Goal: Information Seeking & Learning: Compare options

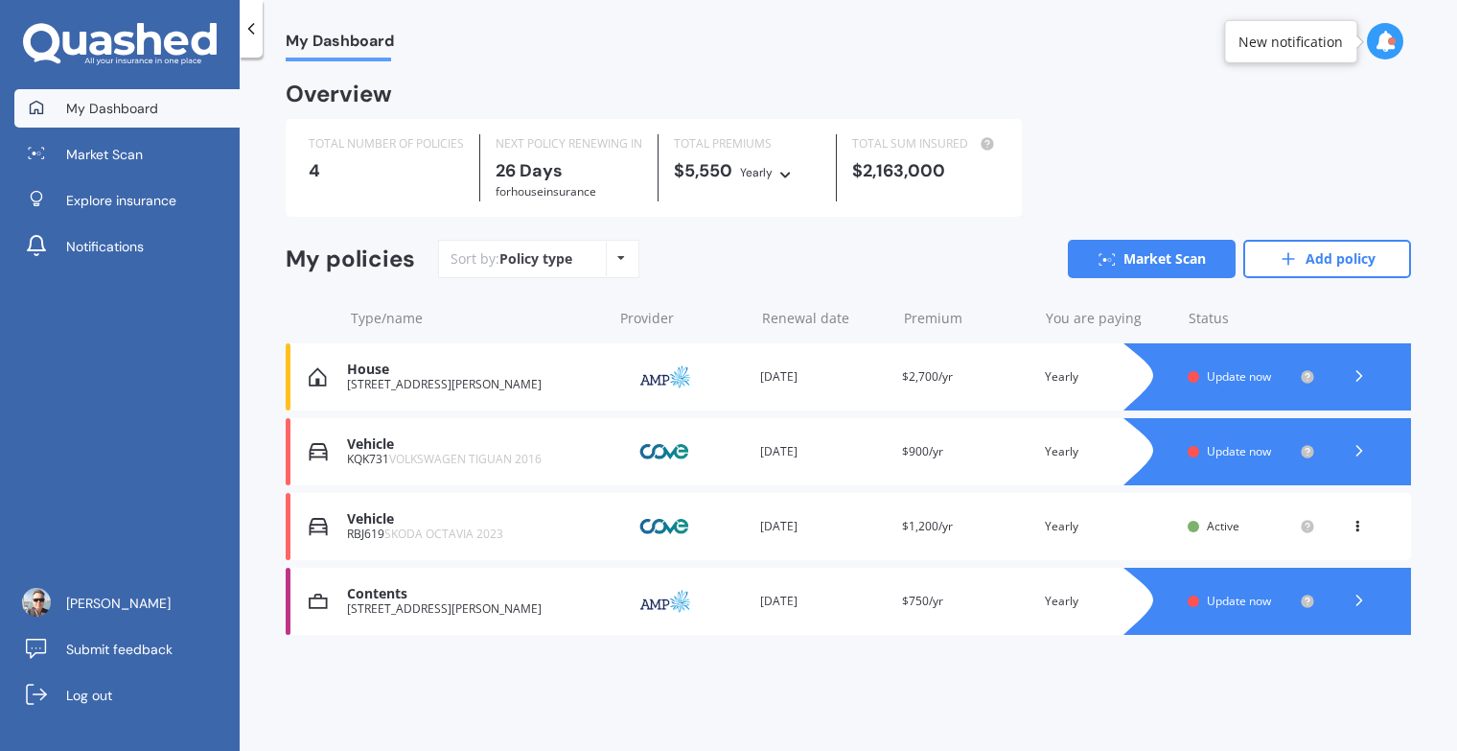
click at [998, 462] on div "Vehicle KQK731 VOLKSWAGEN TIGUAN 2016 Provider Renewal date [DATE] Premium $900…" at bounding box center [849, 451] width 1126 height 67
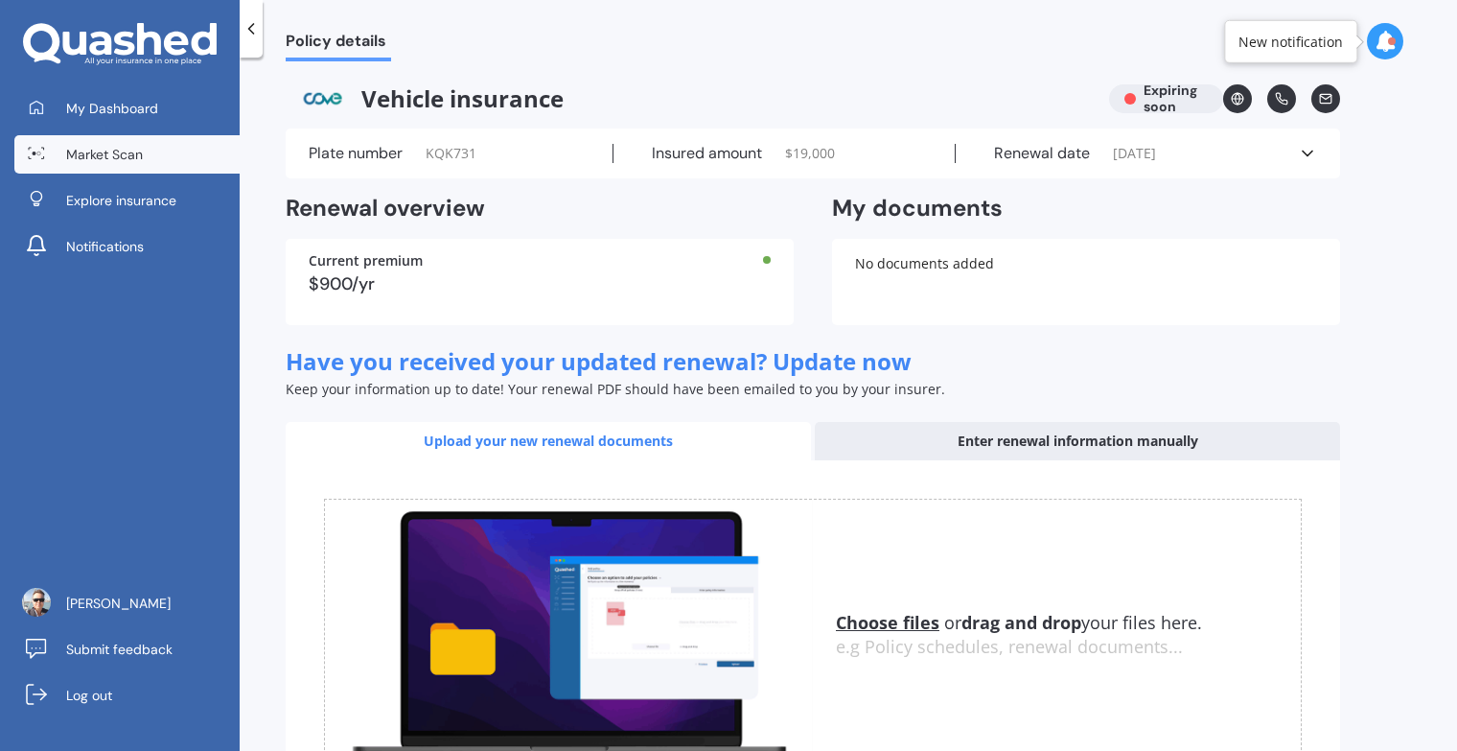
click at [155, 156] on link "Market Scan" at bounding box center [126, 154] width 225 height 38
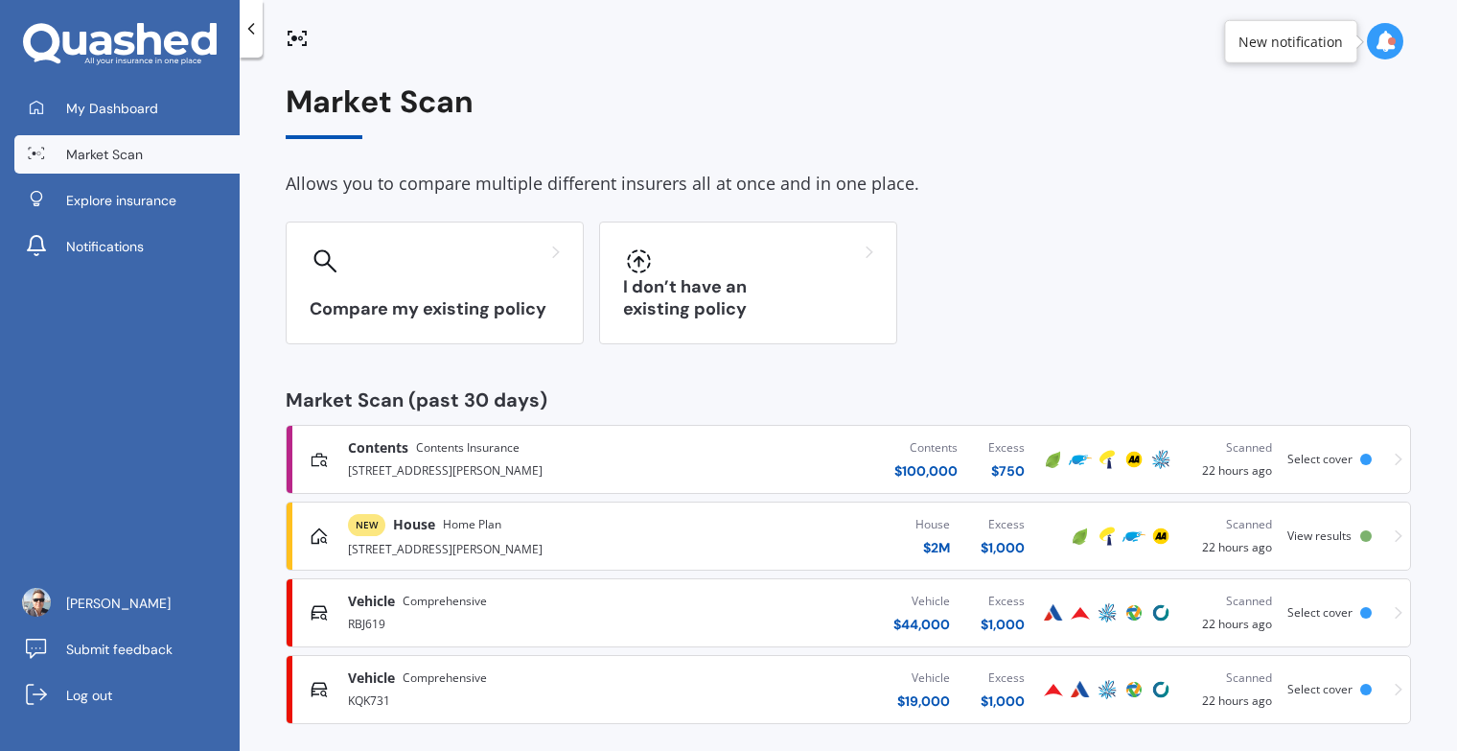
scroll to position [15, 0]
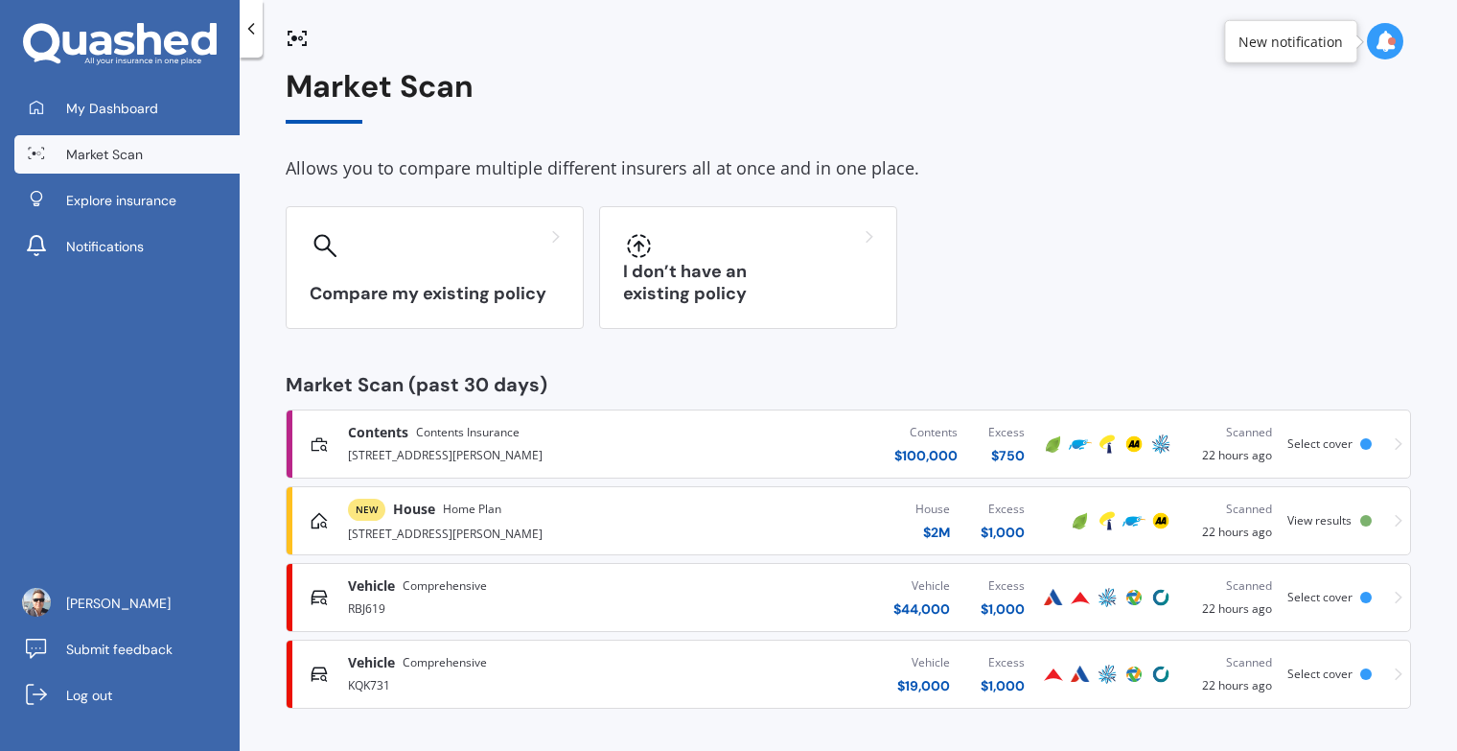
click at [637, 518] on div "NEW House Home Plan" at bounding box center [511, 510] width 327 height 22
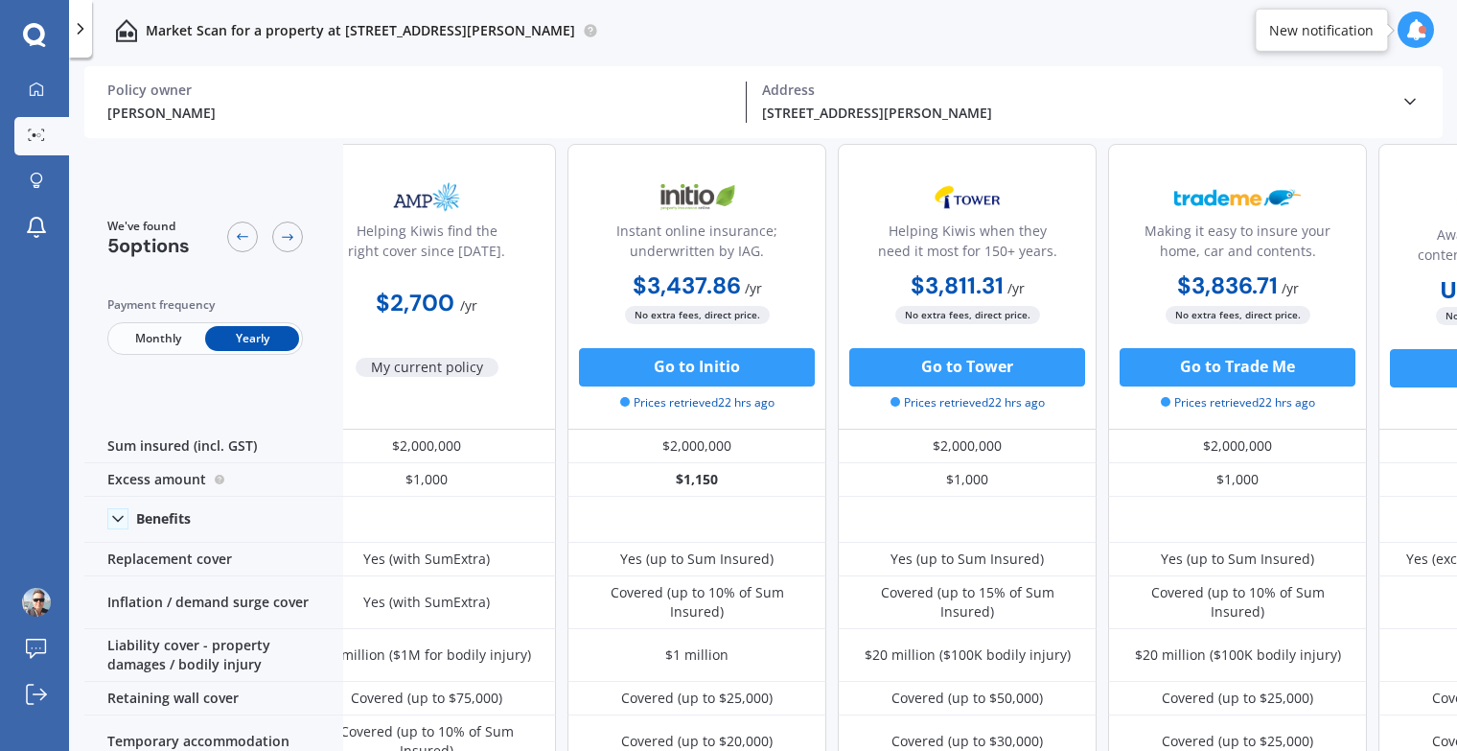
scroll to position [14, 0]
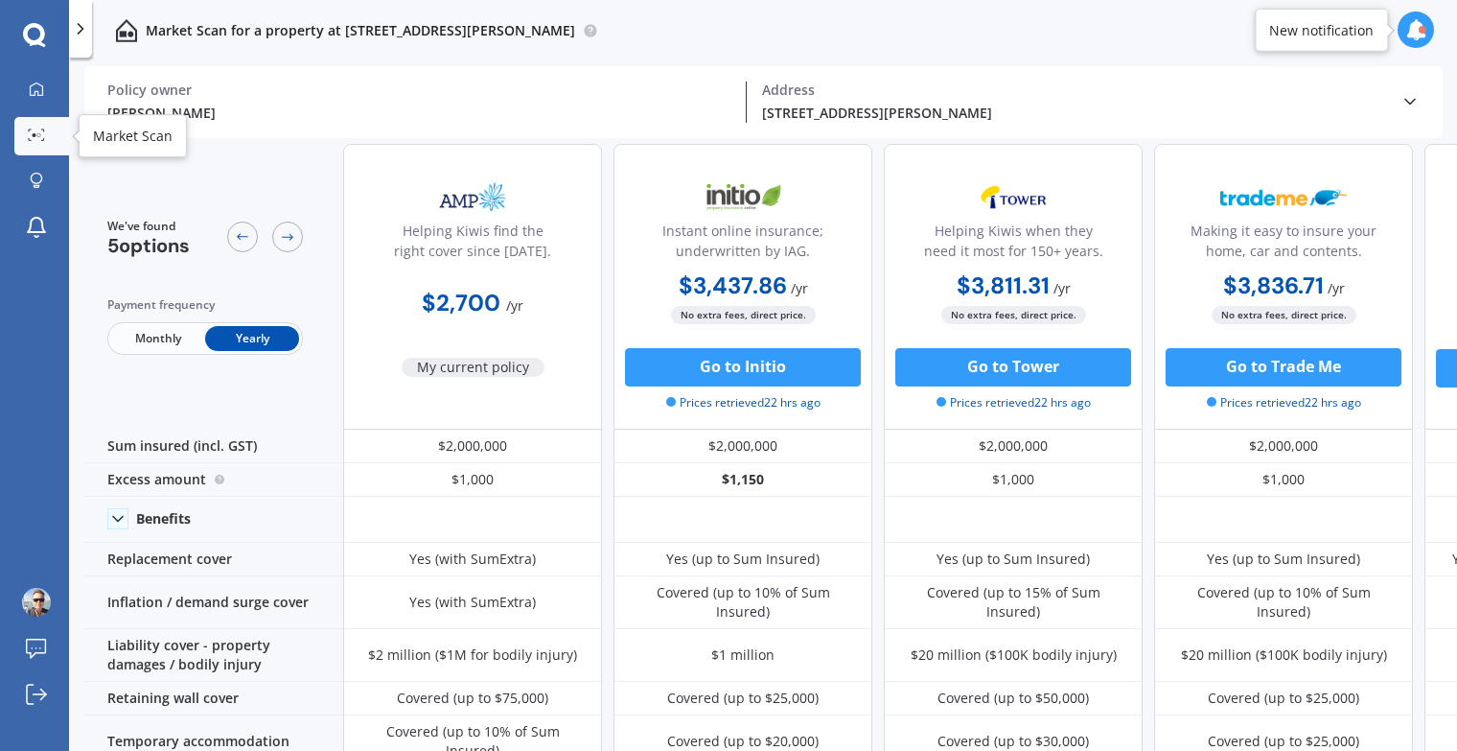
click at [26, 126] on link "Market Scan" at bounding box center [41, 136] width 55 height 38
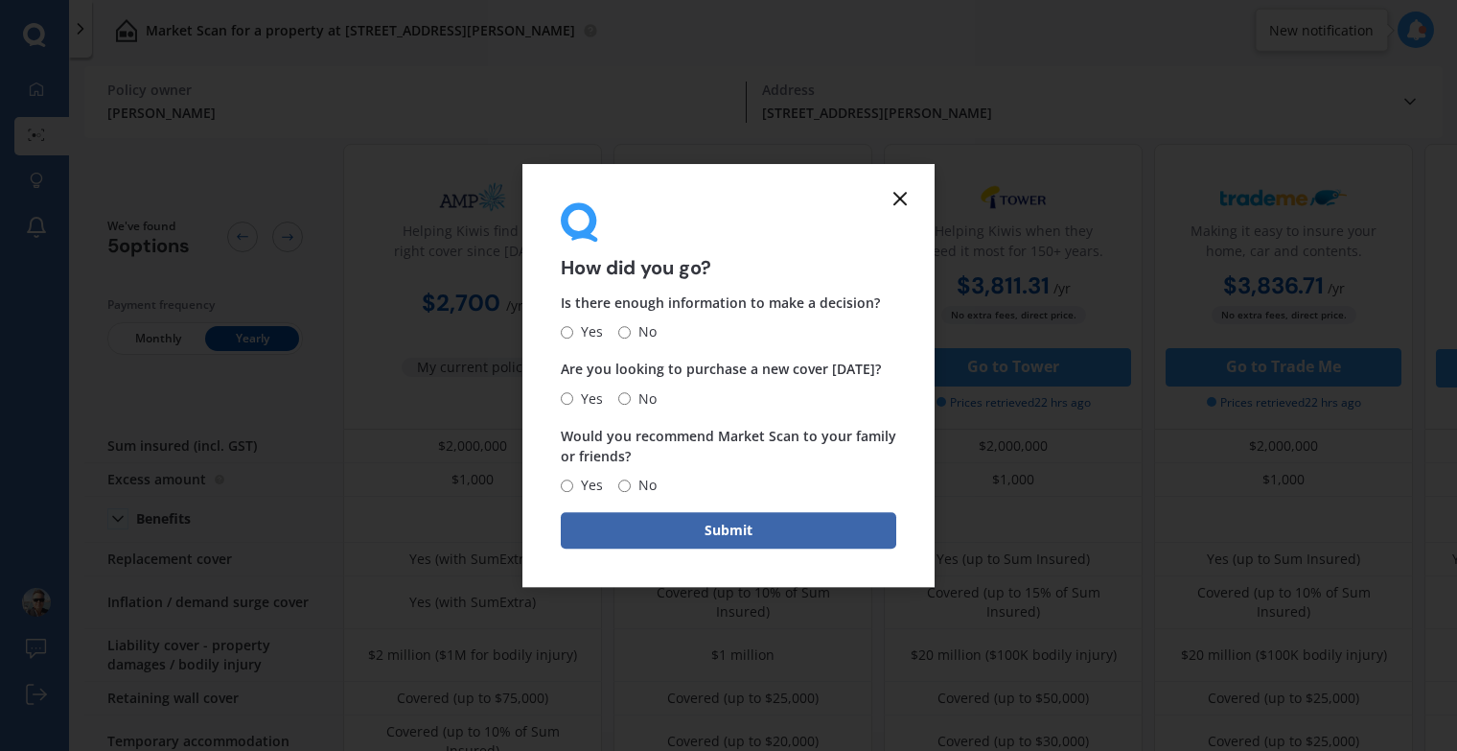
click at [902, 195] on line at bounding box center [900, 199] width 12 height 12
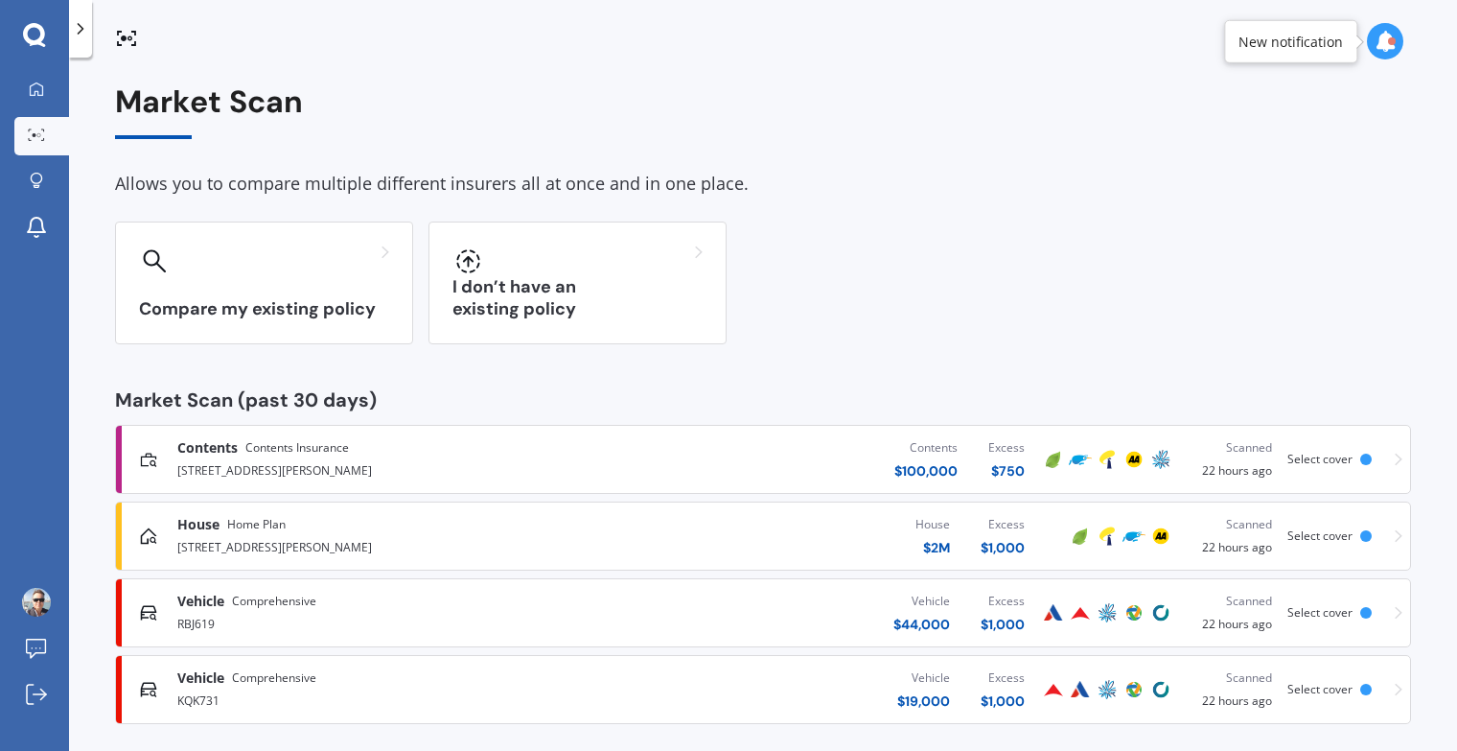
click at [631, 455] on div "Contents $ 100,000 Excess $ 750" at bounding box center [815, 459] width 451 height 58
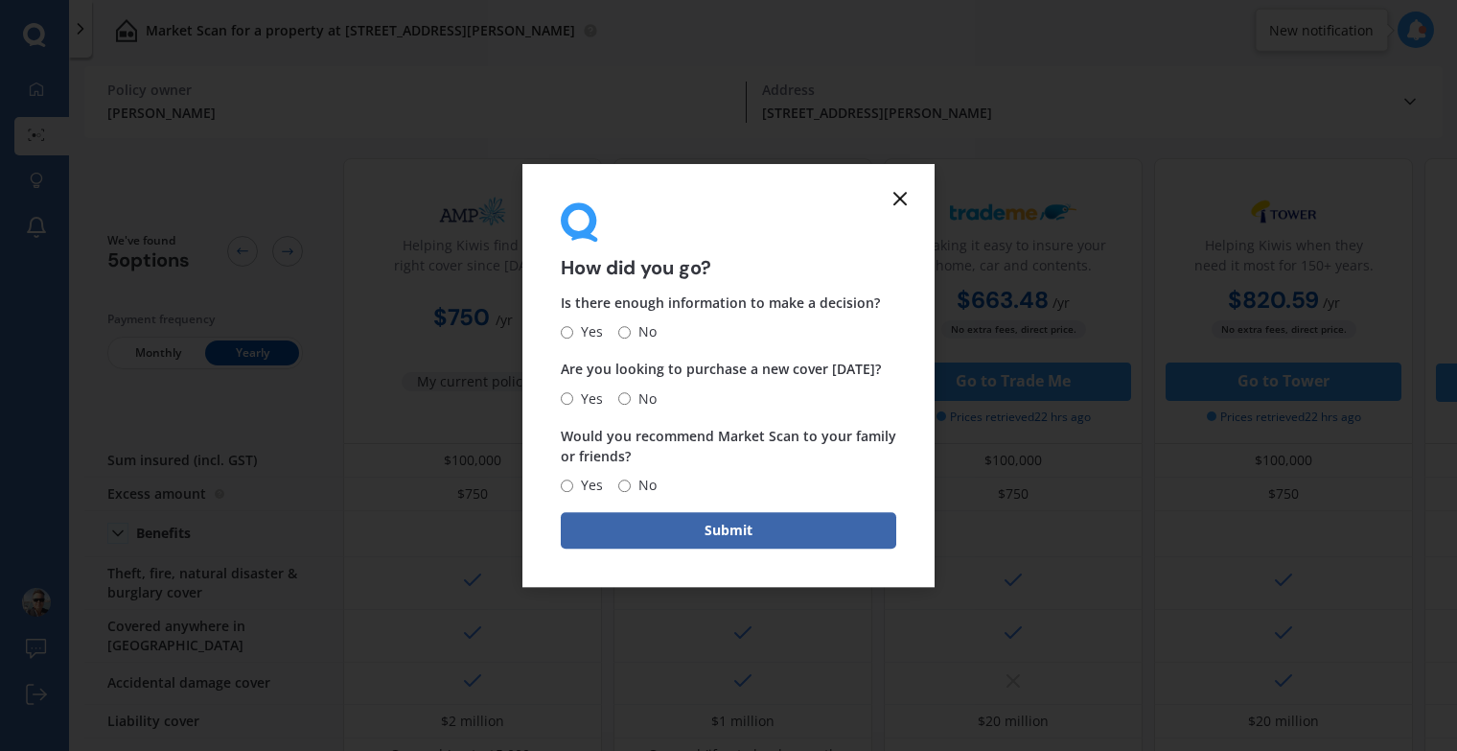
click at [901, 205] on icon at bounding box center [900, 198] width 23 height 23
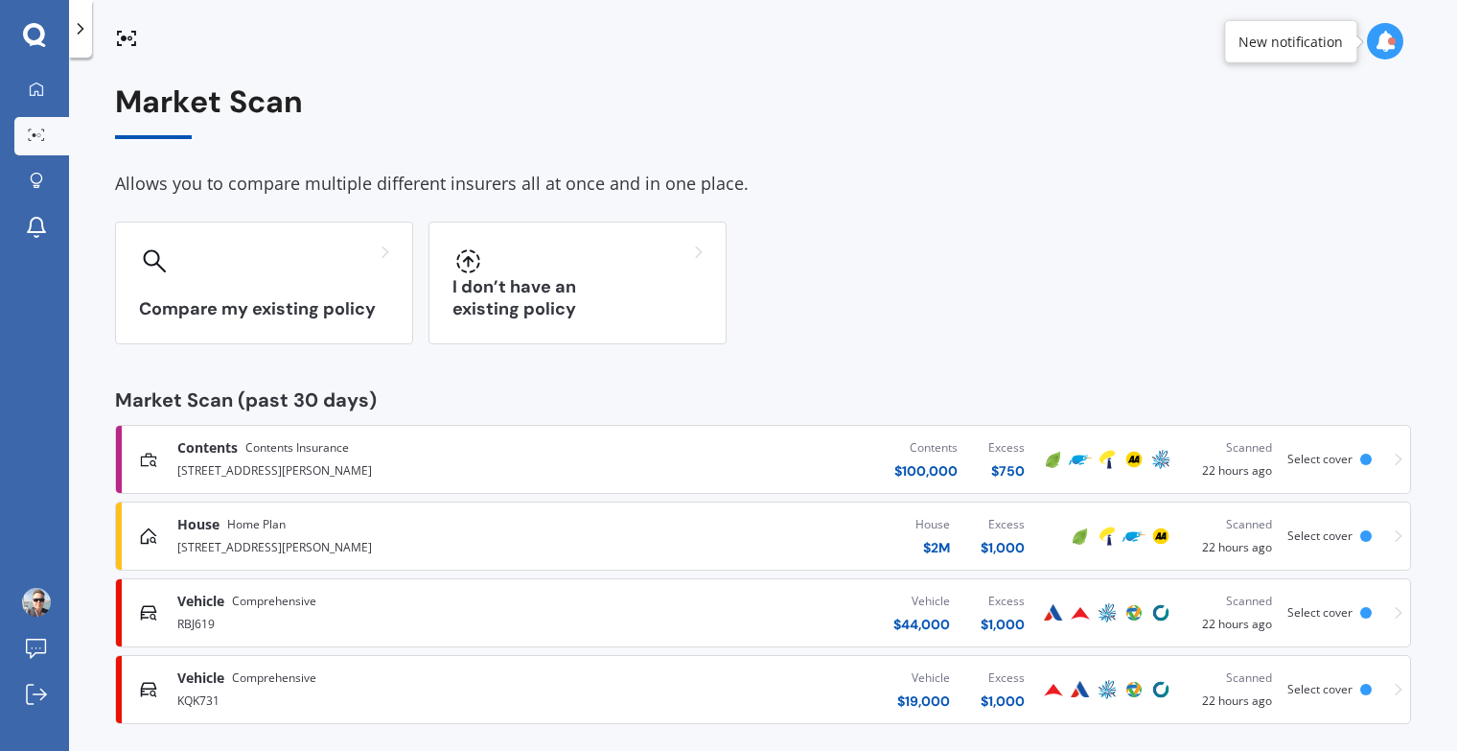
scroll to position [15, 0]
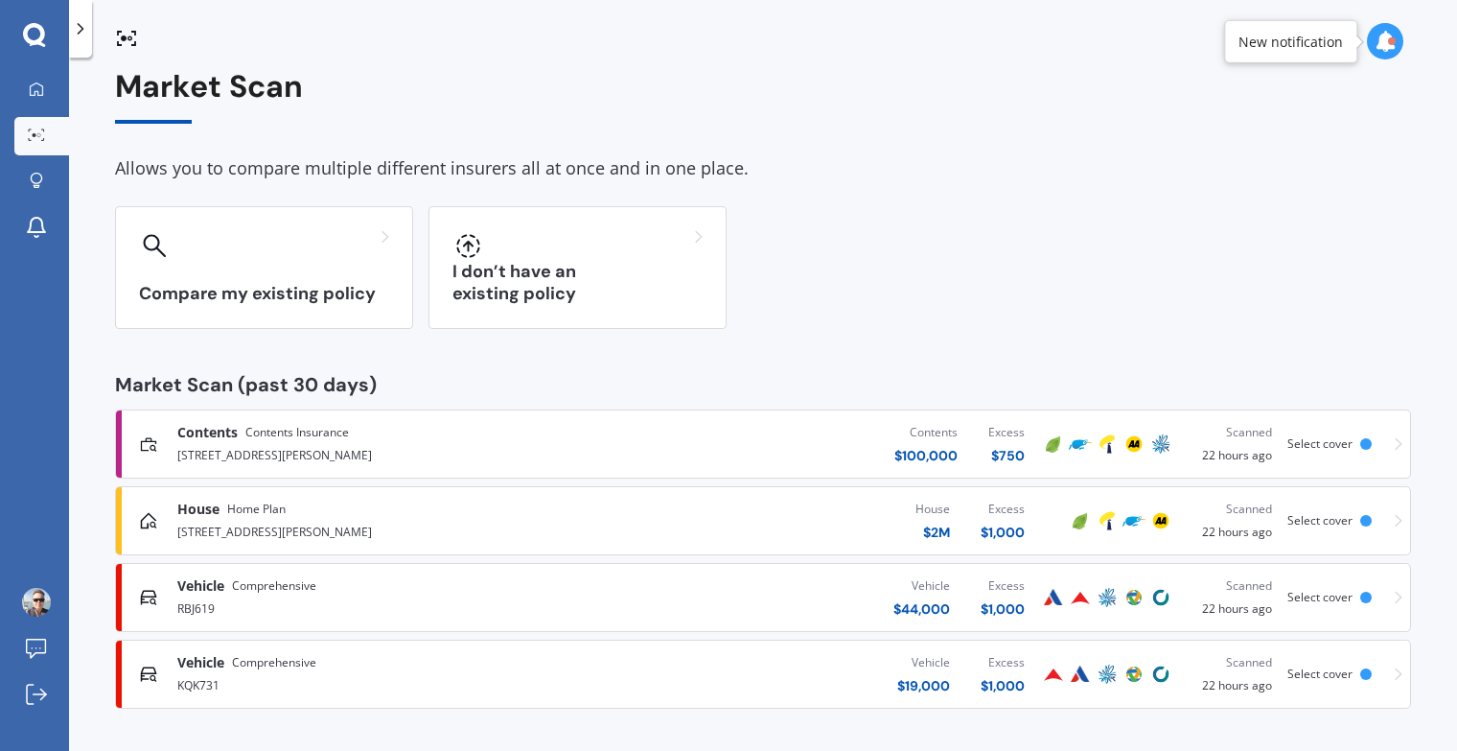
click at [519, 588] on div "Vehicle Comprehensive" at bounding box center [383, 585] width 412 height 19
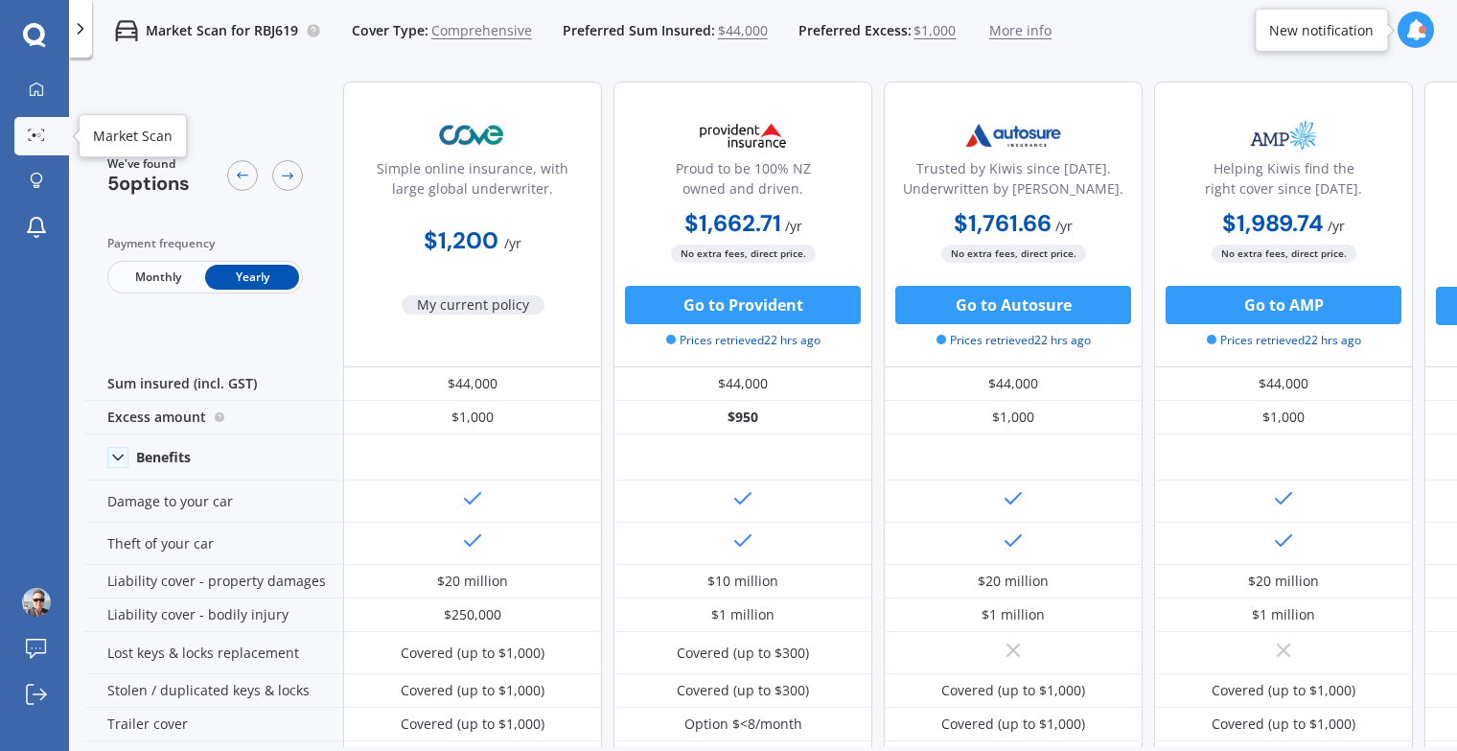
click at [31, 137] on icon at bounding box center [36, 134] width 17 height 12
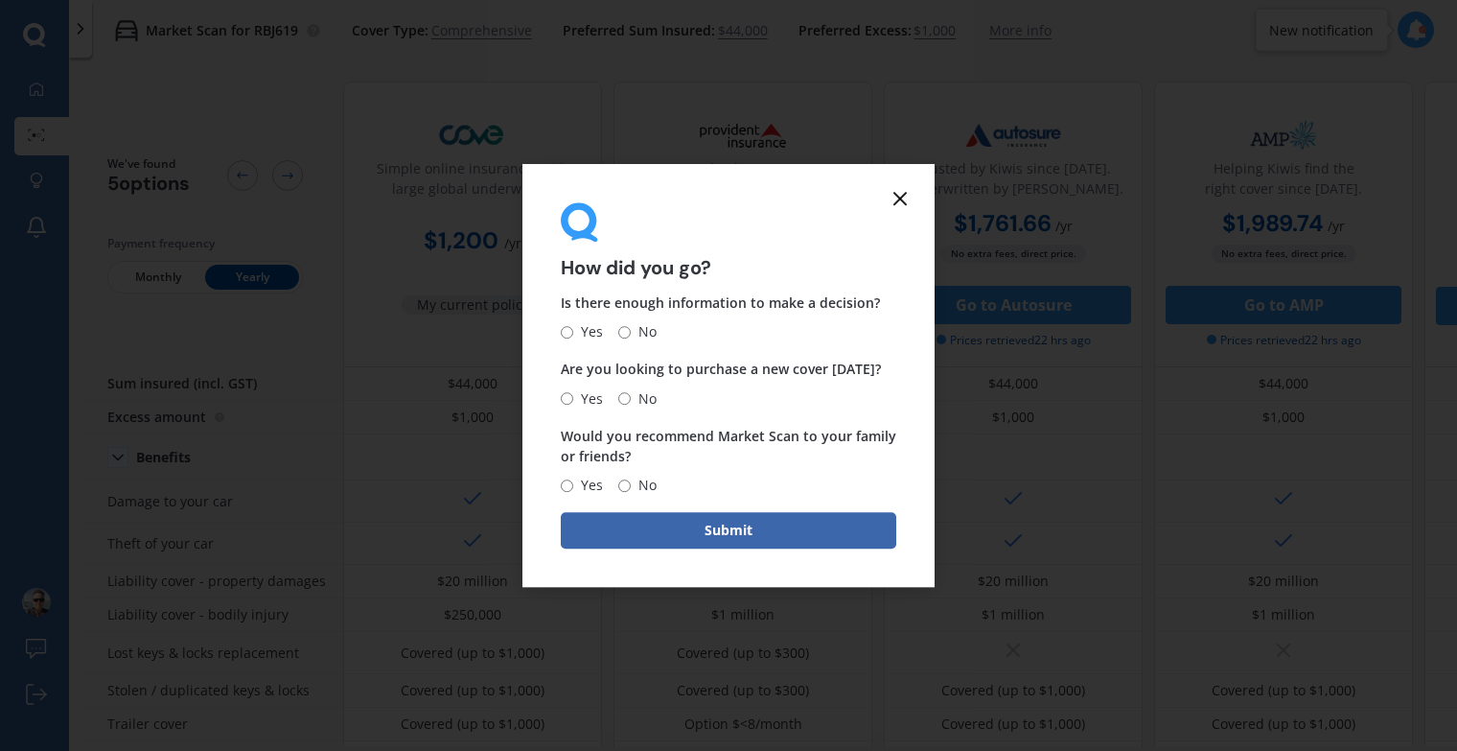
click at [903, 201] on line at bounding box center [900, 199] width 12 height 12
